Goal: Information Seeking & Learning: Learn about a topic

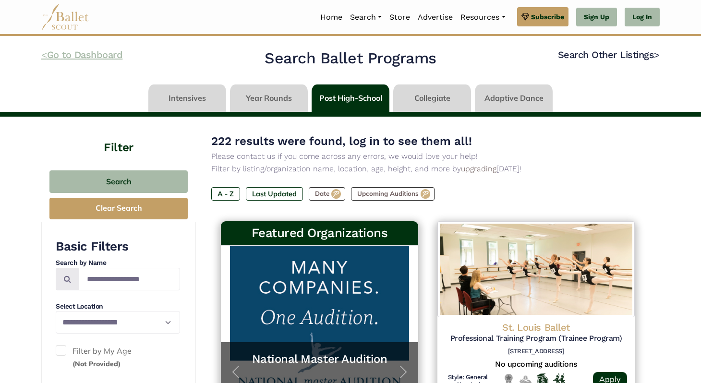
click at [49, 58] on link "< Go to Dashboard" at bounding box center [81, 55] width 81 height 12
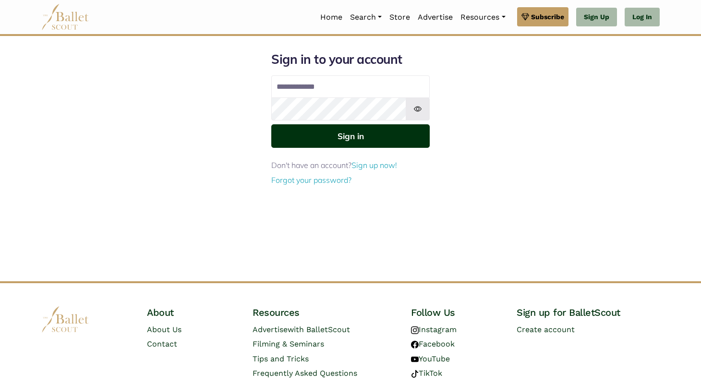
type input "**********"
click at [294, 139] on button "Sign in" at bounding box center [350, 136] width 158 height 24
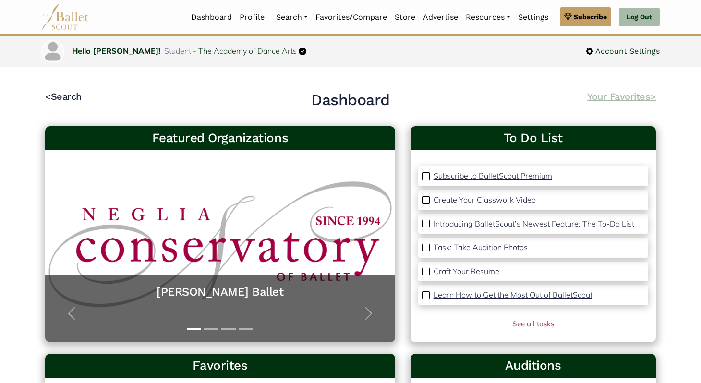
click at [602, 96] on link "Your Favorites >" at bounding box center [621, 97] width 69 height 12
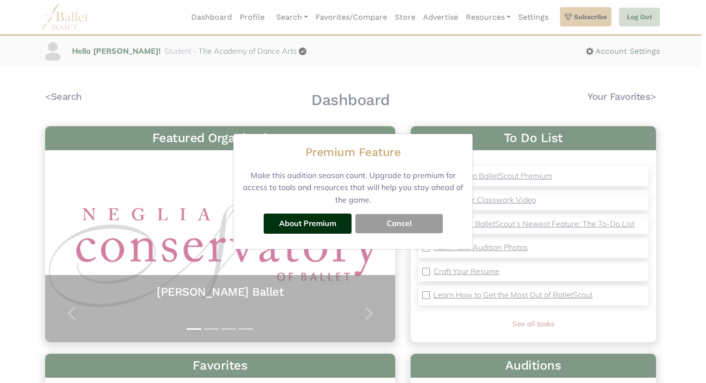
click at [372, 226] on button "Cancel" at bounding box center [398, 223] width 87 height 19
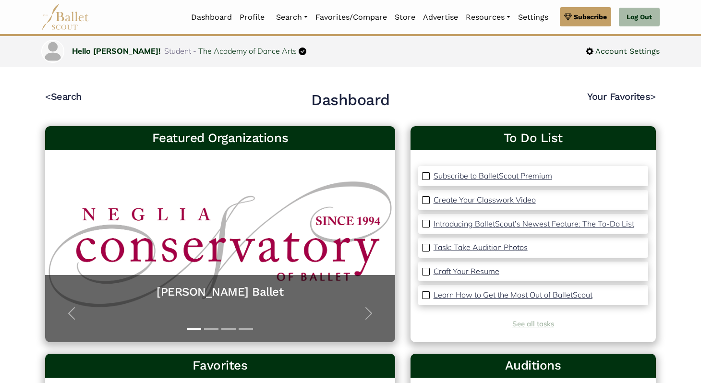
click at [524, 324] on link "See all tasks" at bounding box center [533, 323] width 42 height 9
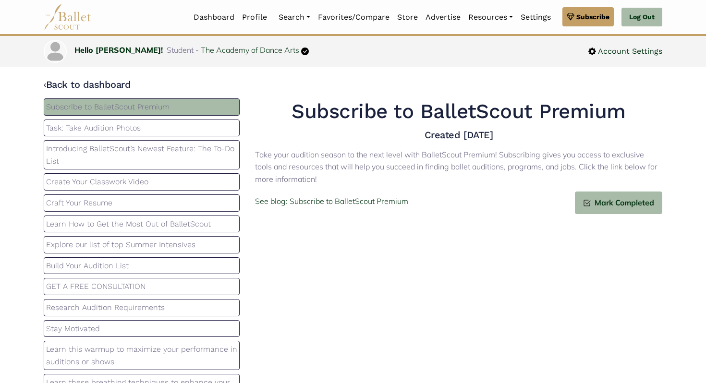
click at [111, 146] on p "Introducing BalletScout’s Newest Feature: The To-Do List" at bounding box center [141, 155] width 191 height 24
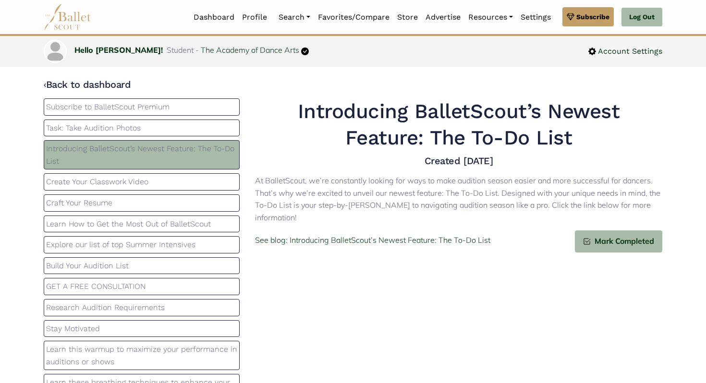
click at [110, 186] on p "Create Your Classwork Video" at bounding box center [141, 182] width 191 height 12
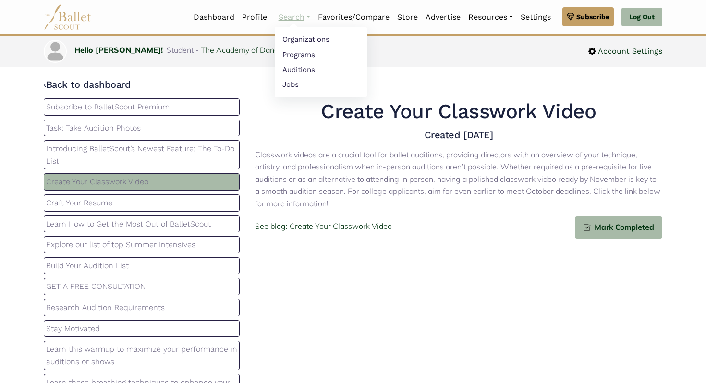
click at [292, 16] on link "Search" at bounding box center [294, 17] width 39 height 20
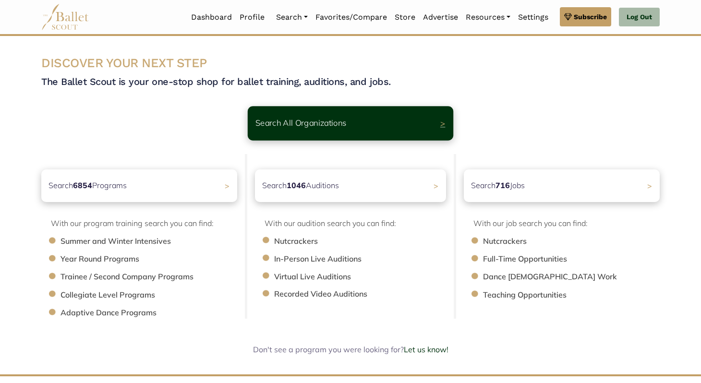
click at [294, 129] on p "Search All Organizations" at bounding box center [300, 123] width 91 height 13
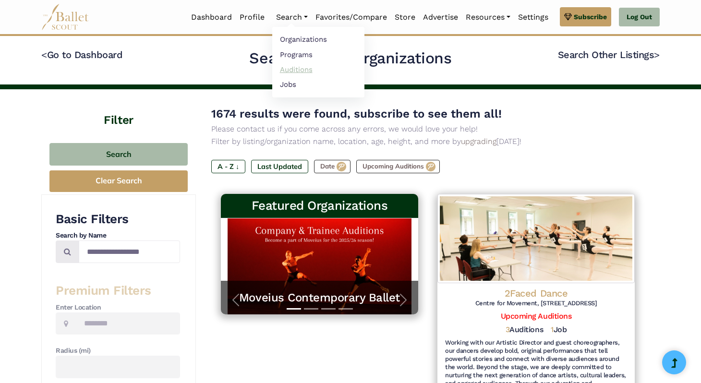
click at [280, 69] on link "Auditions" at bounding box center [318, 69] width 92 height 15
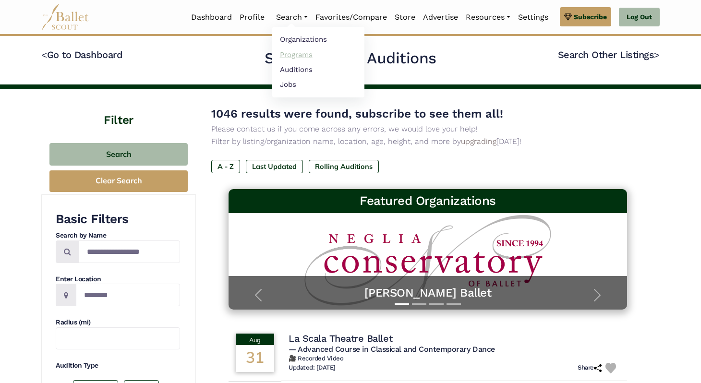
click at [284, 54] on link "Programs" at bounding box center [318, 54] width 92 height 15
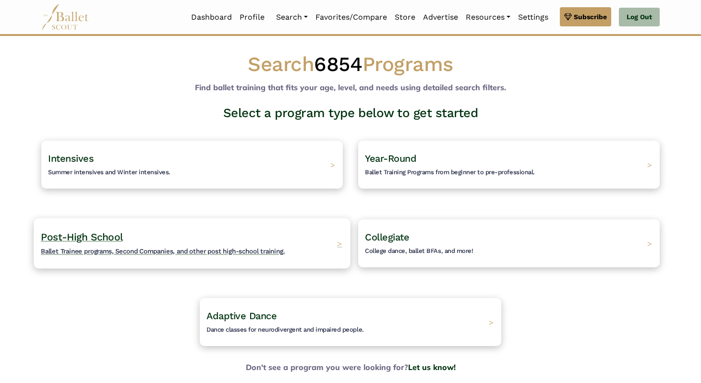
click at [259, 233] on h4 "Post-High School Ballet Trainee programs, Second Companies, and other post high…" at bounding box center [163, 243] width 244 height 26
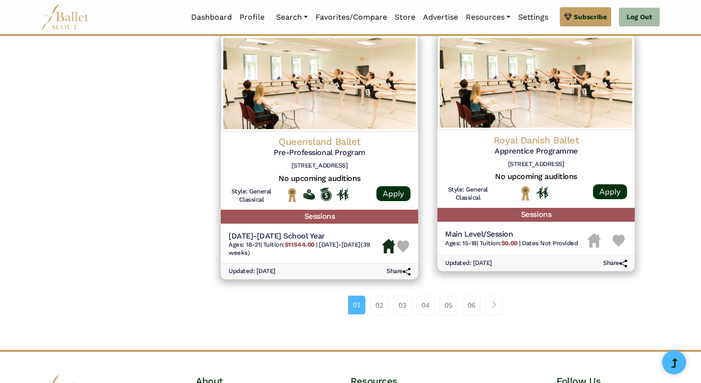
scroll to position [1209, 0]
